Goal: Task Accomplishment & Management: Manage account settings

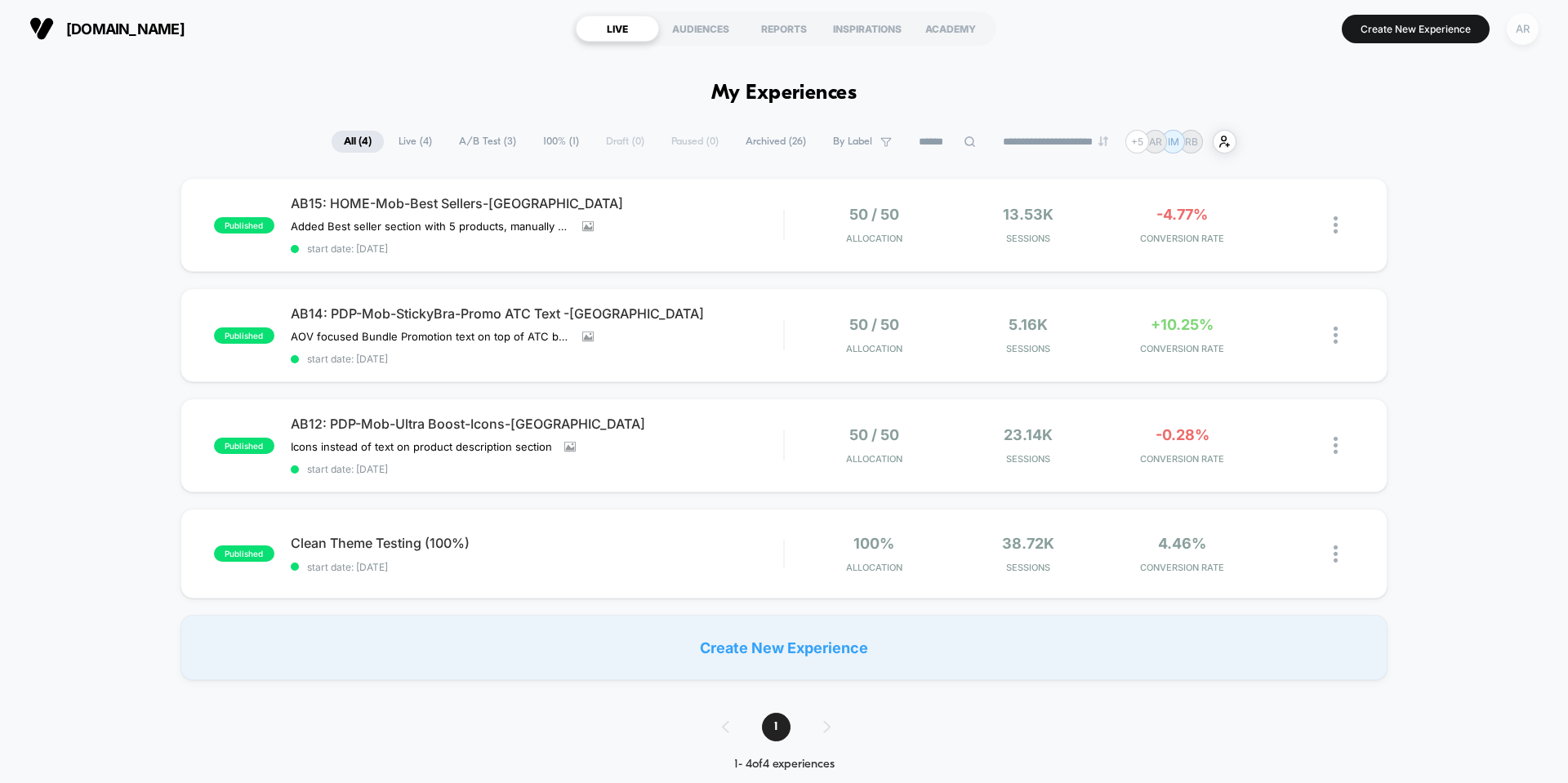
click at [1513, 32] on div "AR" at bounding box center [1522, 28] width 32 height 32
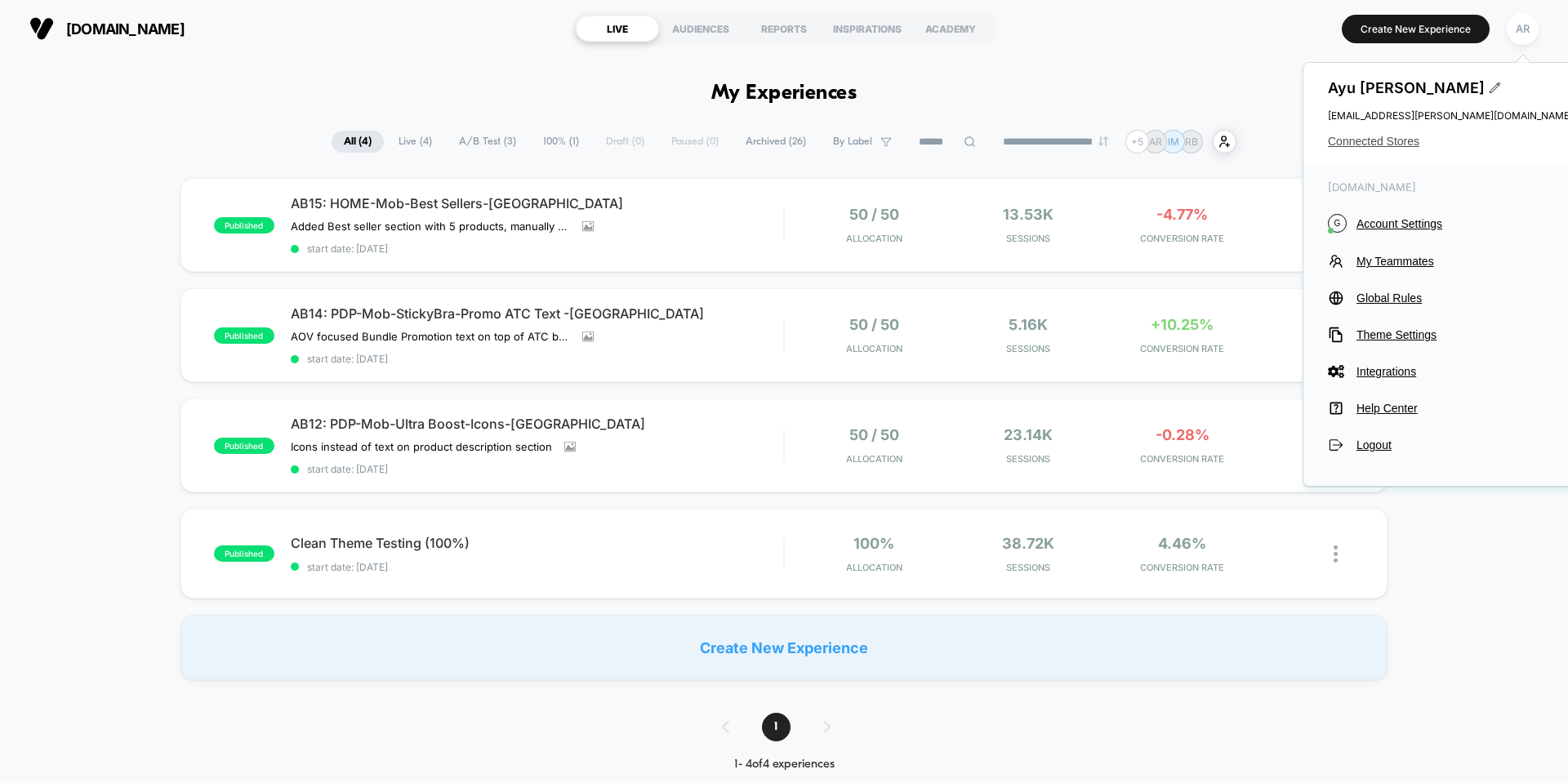
click at [1392, 144] on span "Connected Stores" at bounding box center [1450, 141] width 245 height 13
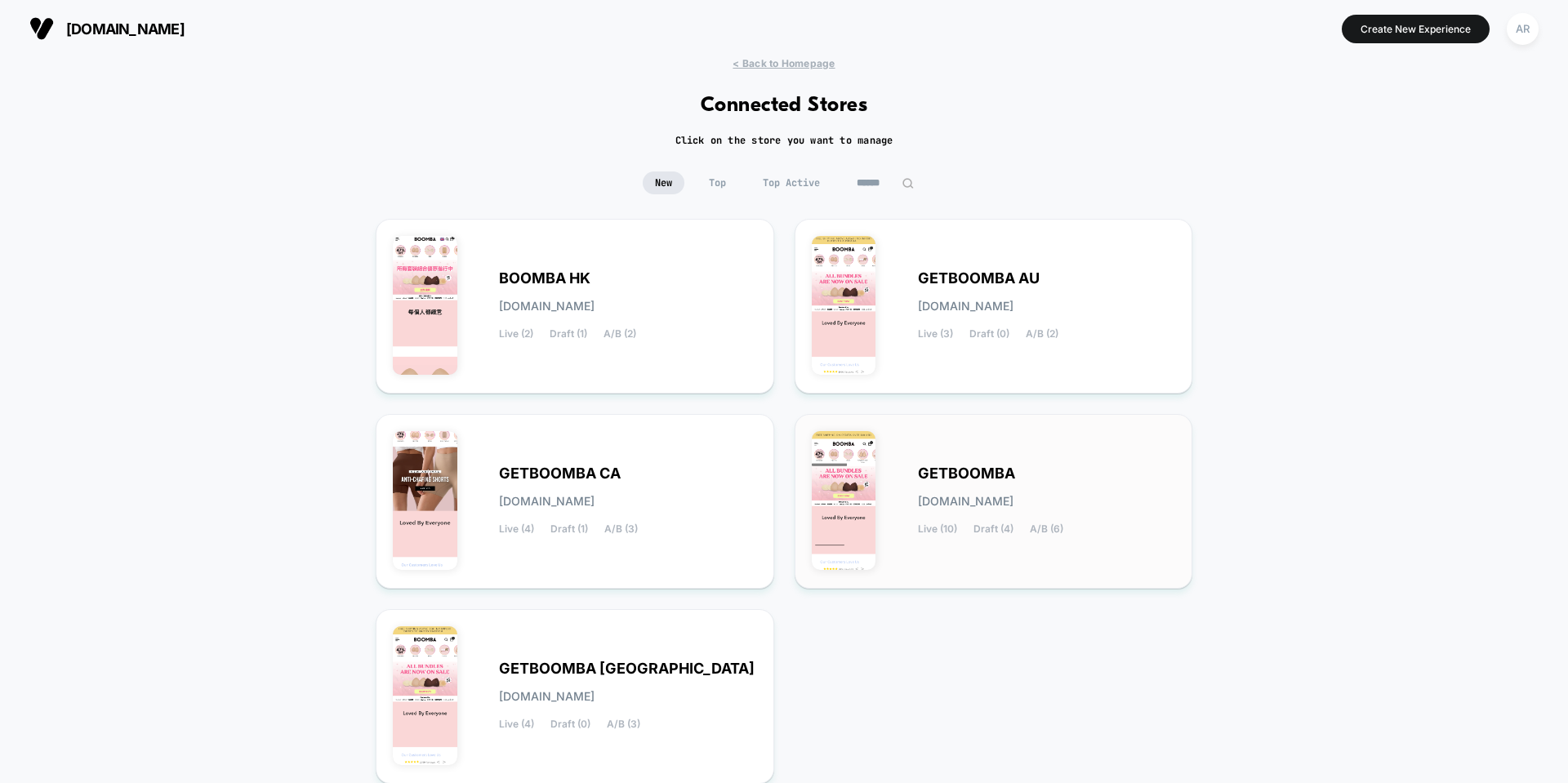
click at [893, 476] on div "GETBOOMBA [DOMAIN_NAME] Live (10) Draft (4) A/B (6)" at bounding box center [993, 501] width 364 height 140
